Goal: Information Seeking & Learning: Learn about a topic

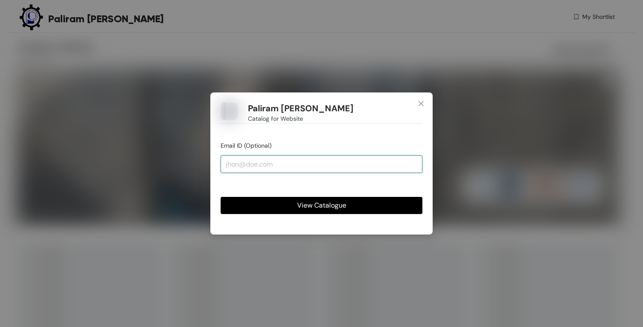
click at [256, 162] on input "email" at bounding box center [322, 163] width 202 height 17
type input "[EMAIL_ADDRESS][DOMAIN_NAME]"
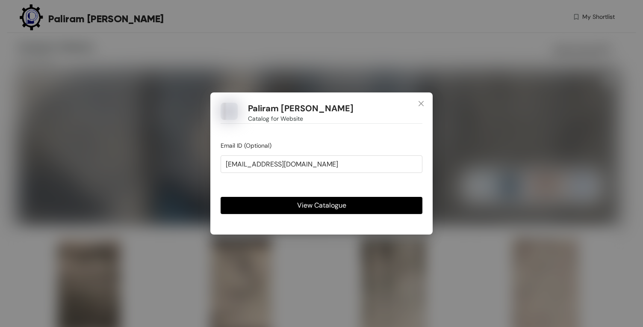
click at [291, 206] on button "View Catalogue" at bounding box center [322, 205] width 202 height 17
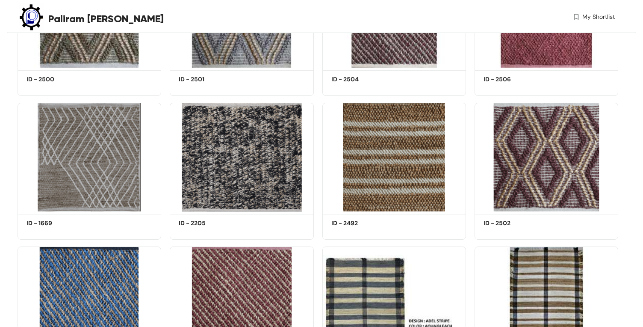
scroll to position [4275, 0]
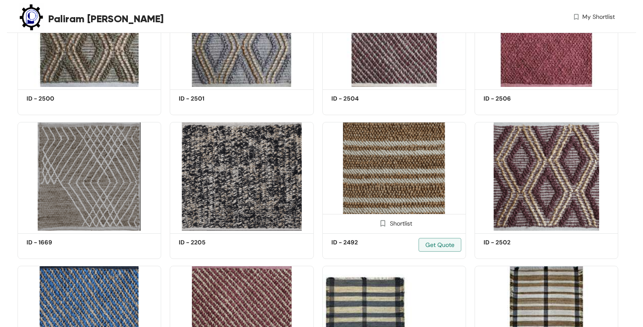
click at [365, 184] on img at bounding box center [394, 176] width 144 height 109
